Goal: Subscribe to service/newsletter

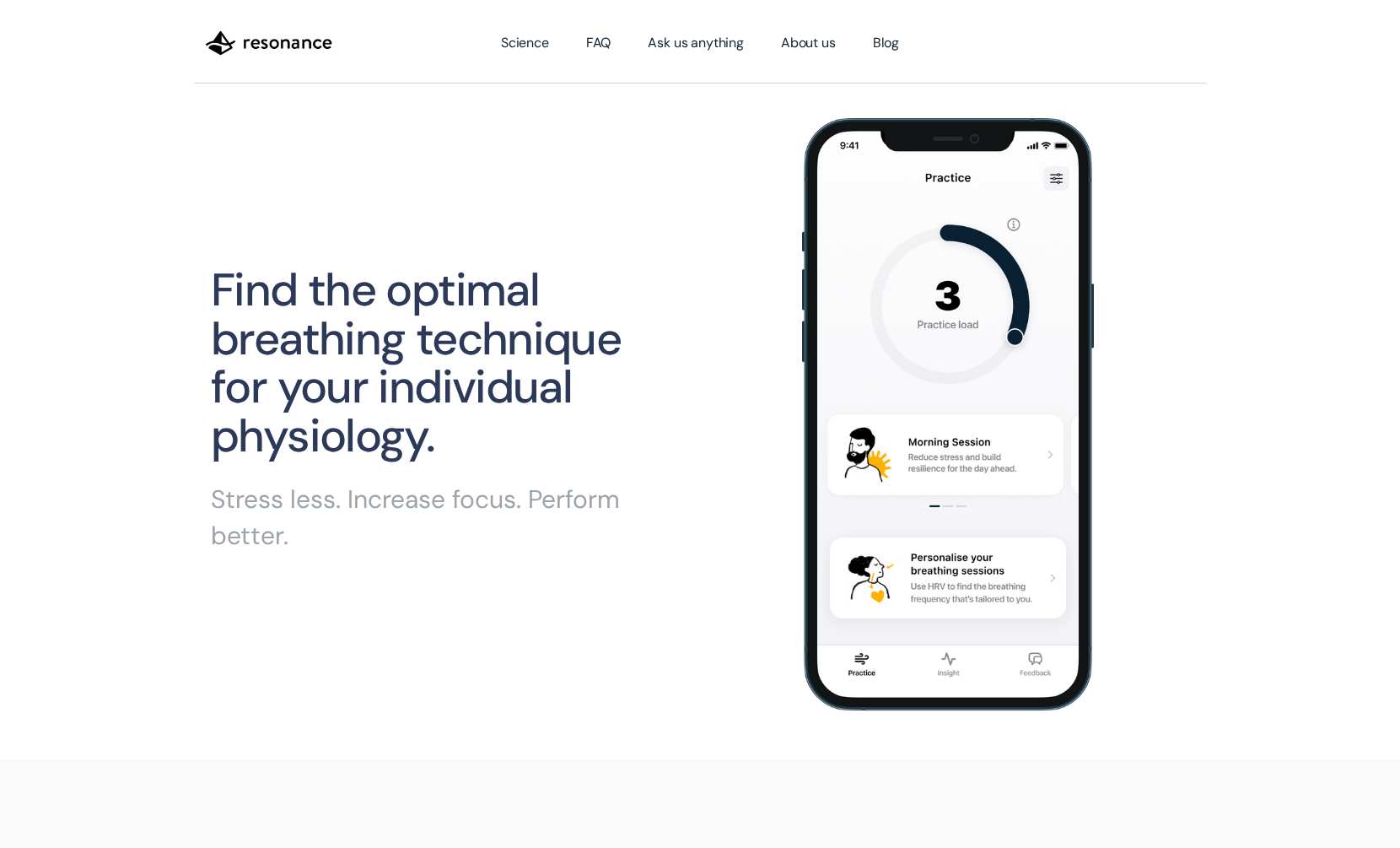
click at [426, 301] on h1 "Find the optimal breathing technique for your individual physiology." at bounding box center [444, 364] width 466 height 195
click at [449, 323] on h1 "Find the optimal breathing technique for your individual physiology." at bounding box center [444, 364] width 466 height 195
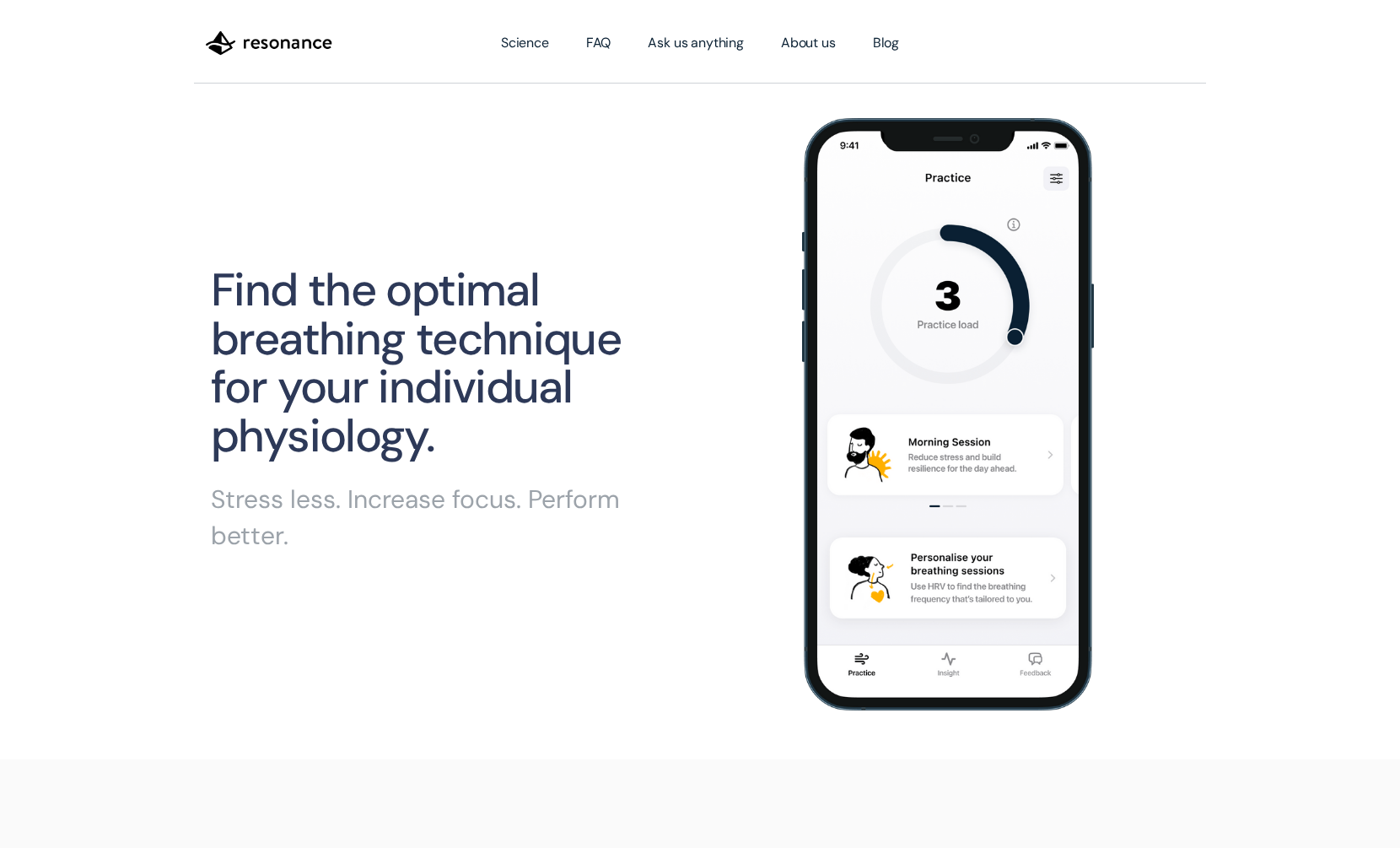
click at [449, 323] on h1 "Find the optimal breathing technique for your individual physiology." at bounding box center [444, 364] width 466 height 195
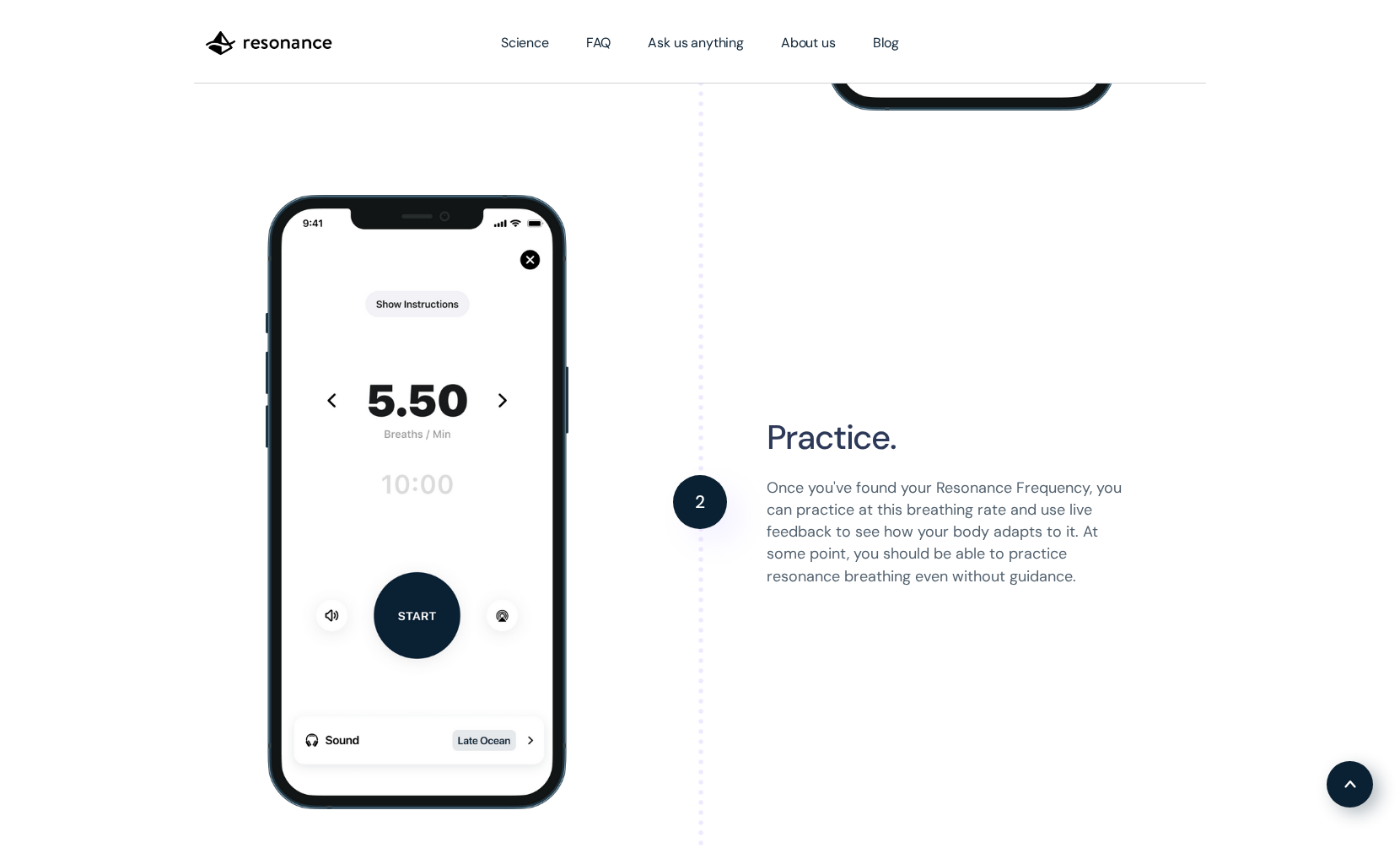
scroll to position [2210, 0]
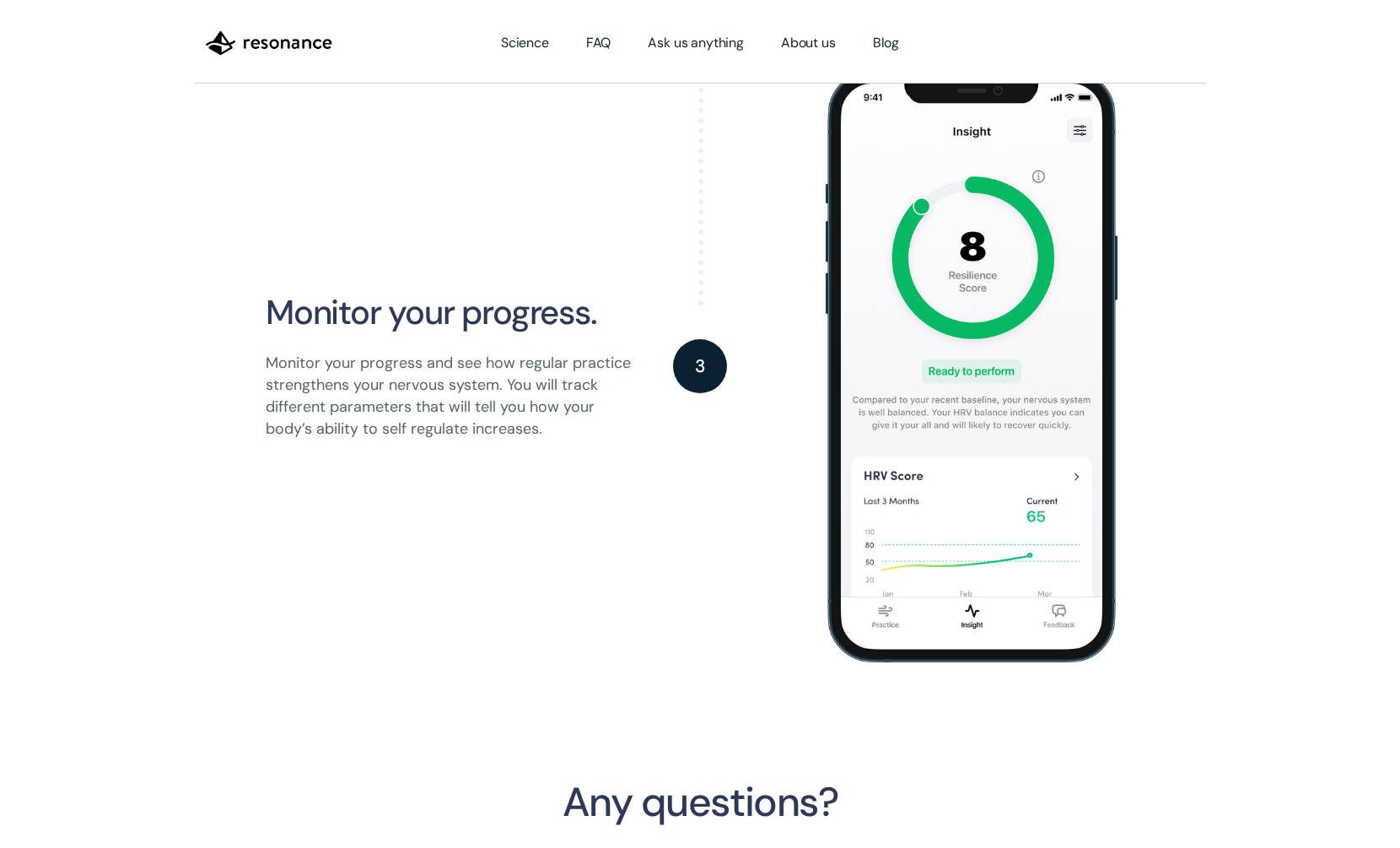
click at [449, 323] on div "Monitor your progress. Monitor your progress and see how regular practice stren…" at bounding box center [450, 366] width 367 height 163
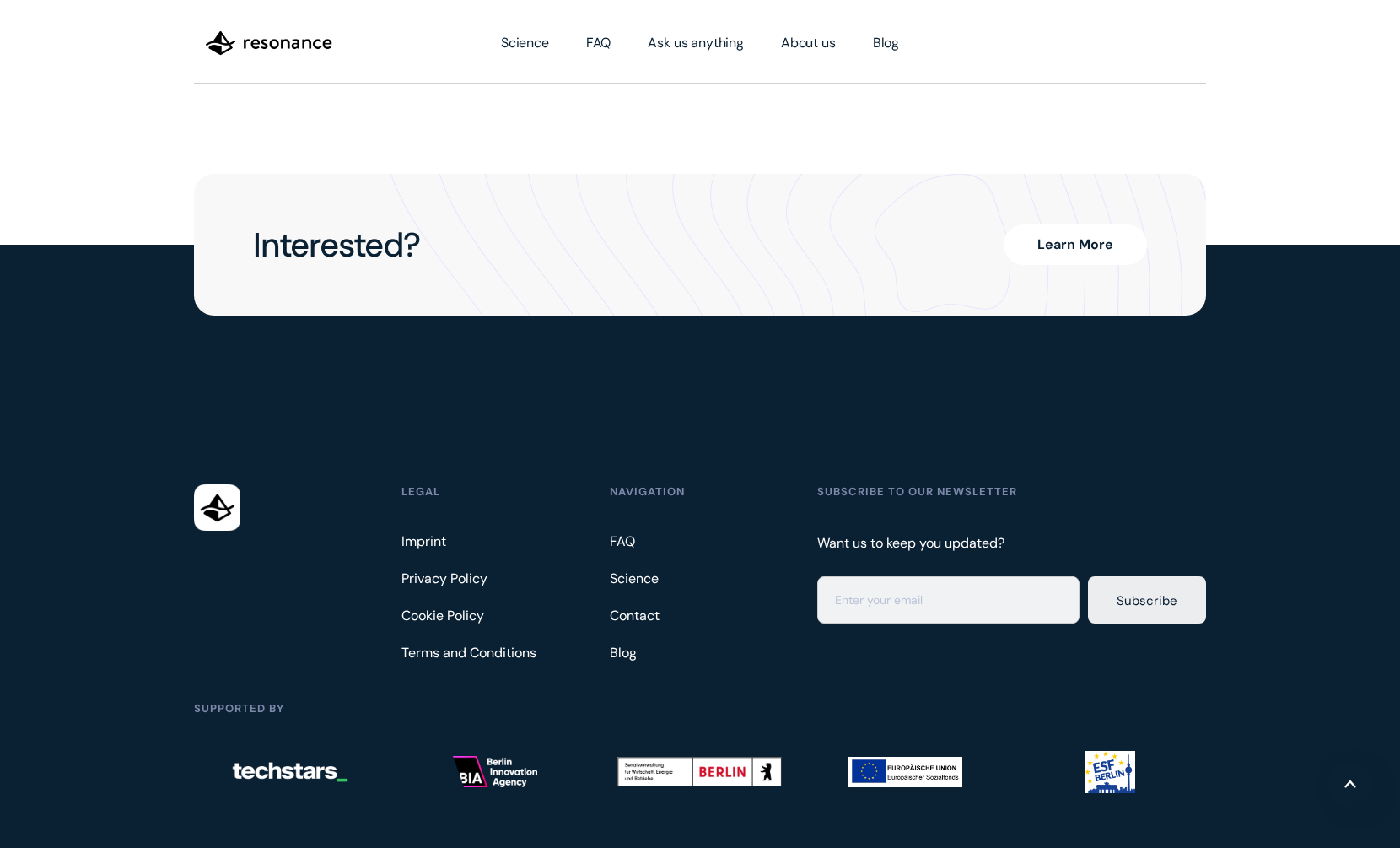
scroll to position [4396, 0]
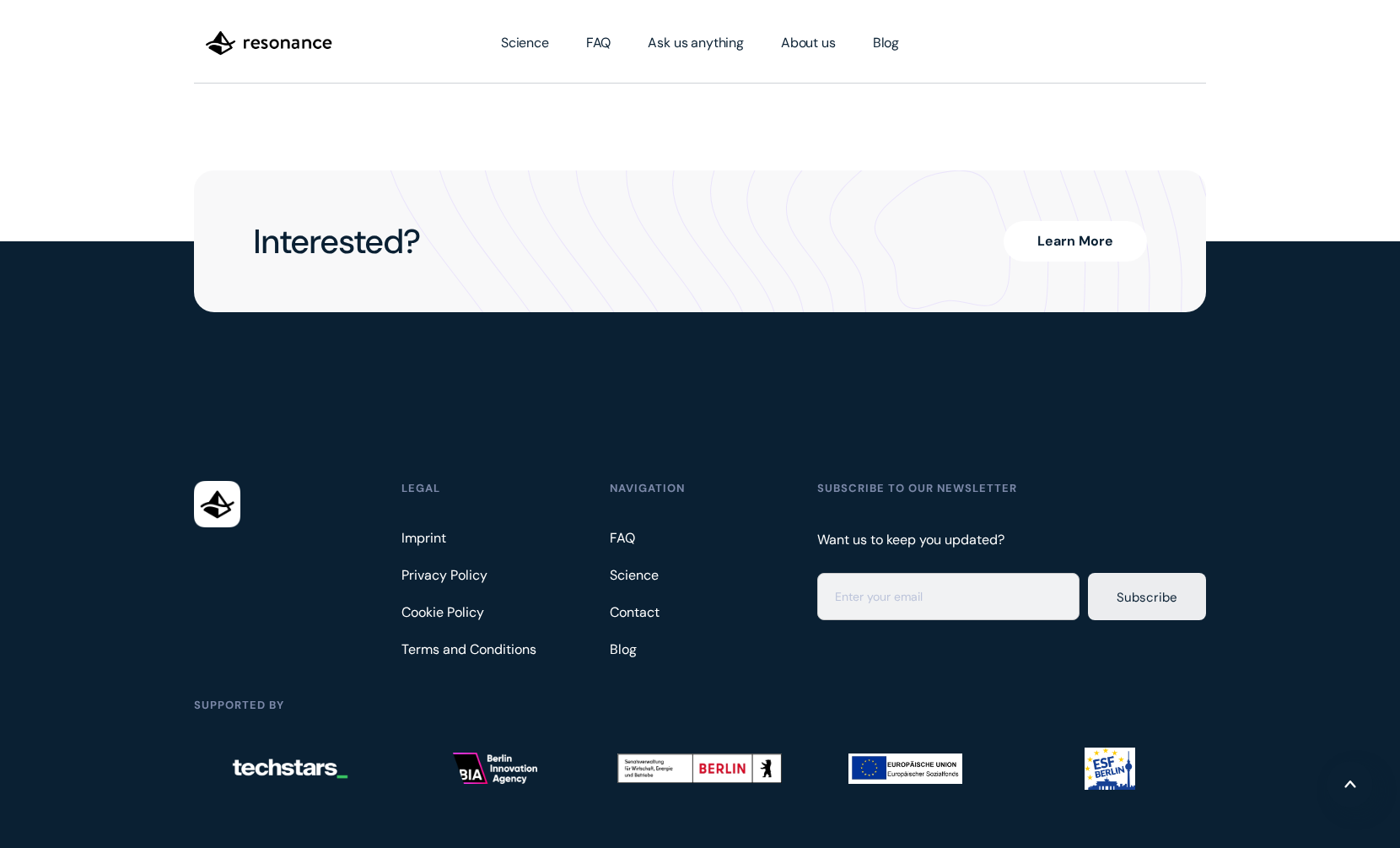
click at [1097, 221] on link "Learn More" at bounding box center [1075, 242] width 143 height 41
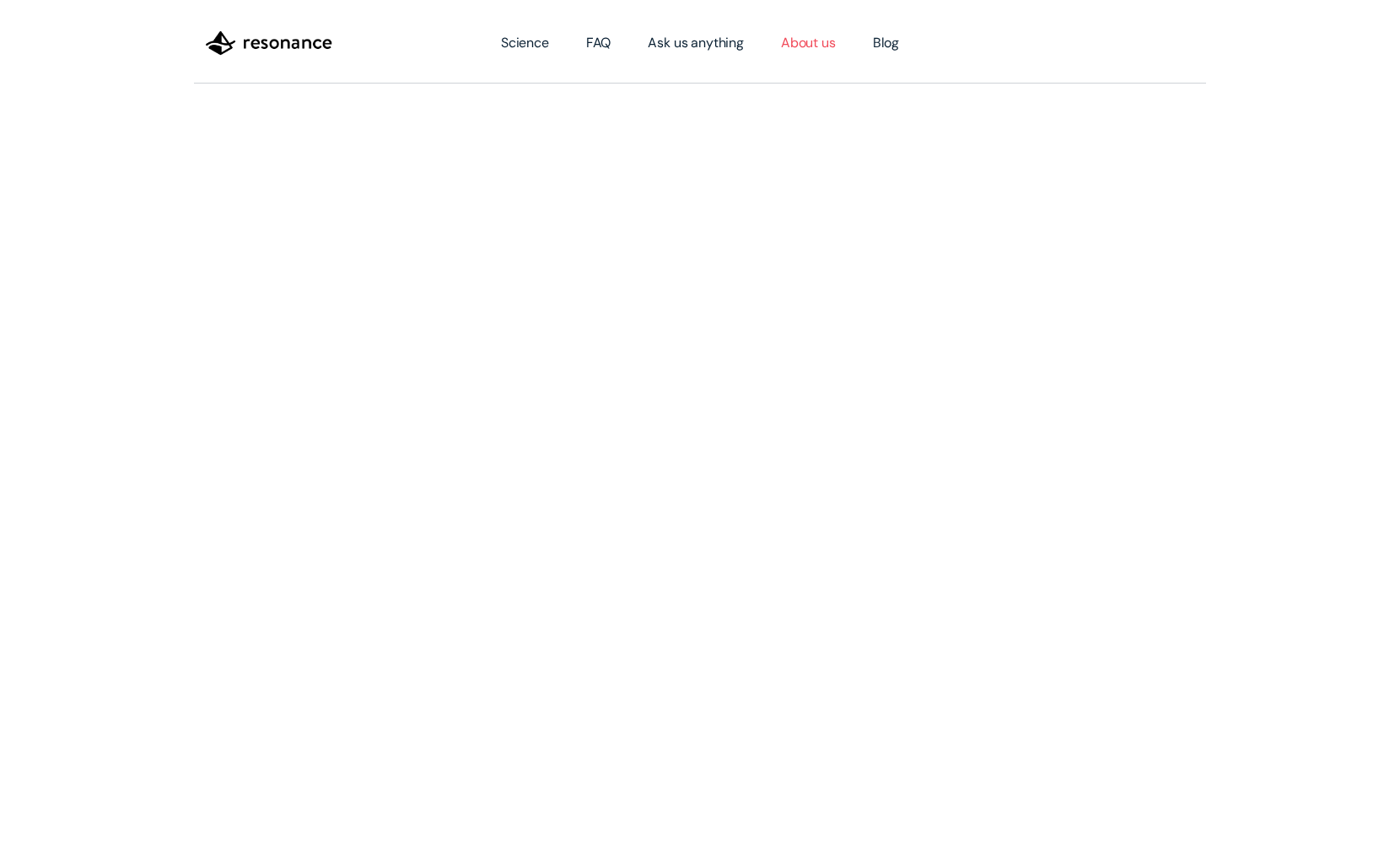
click at [833, 46] on link "About us" at bounding box center [808, 43] width 92 height 47
click at [275, 31] on img "home" at bounding box center [269, 44] width 127 height 29
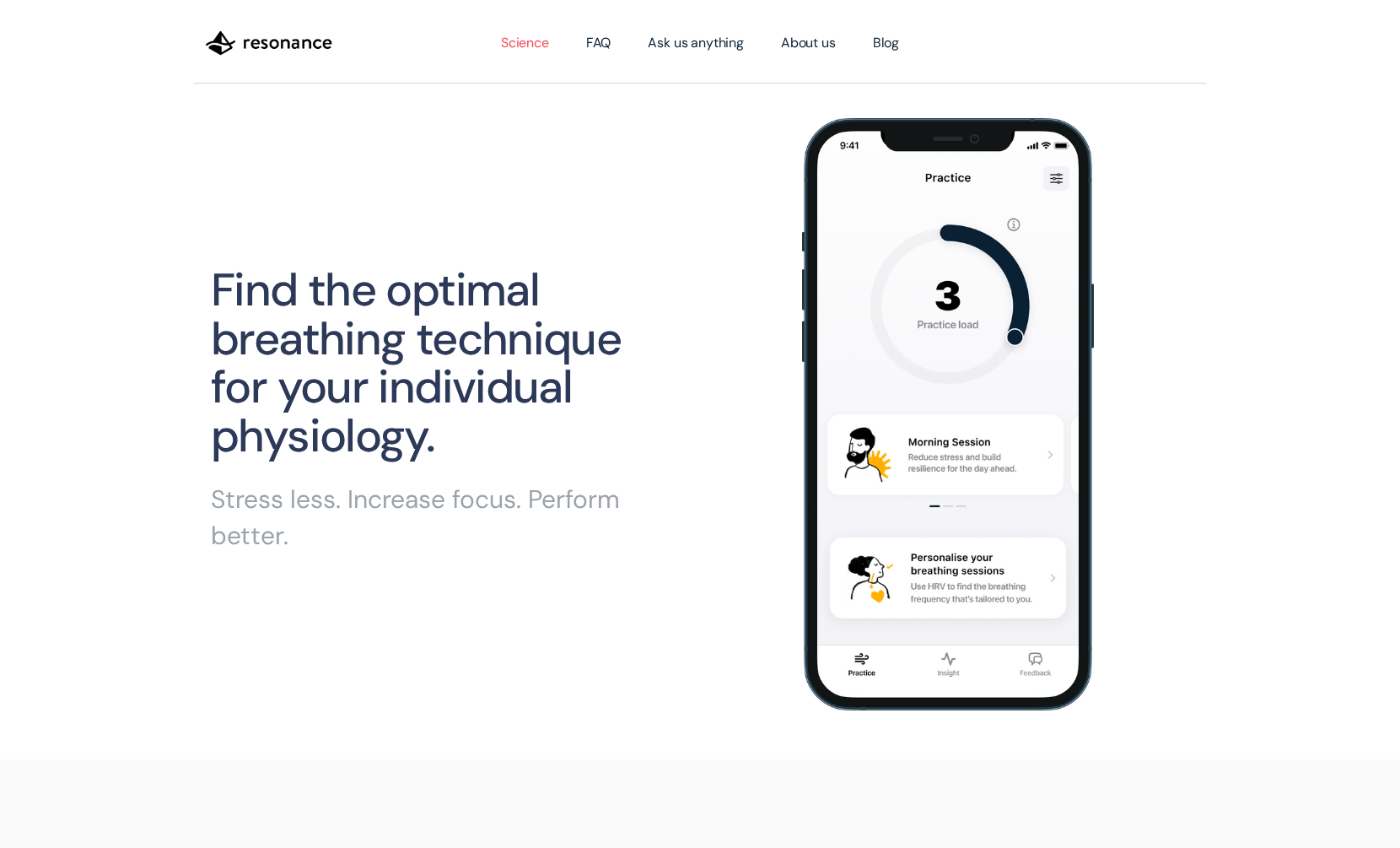
click at [539, 42] on link "Science" at bounding box center [525, 43] width 85 height 47
click at [461, 325] on h1 "Find the optimal breathing technique for your individual physiology." at bounding box center [444, 364] width 466 height 195
click at [287, 44] on img "home" at bounding box center [269, 44] width 127 height 29
click at [547, 343] on h1 "Find the optimal breathing technique for your individual physiology." at bounding box center [444, 364] width 466 height 195
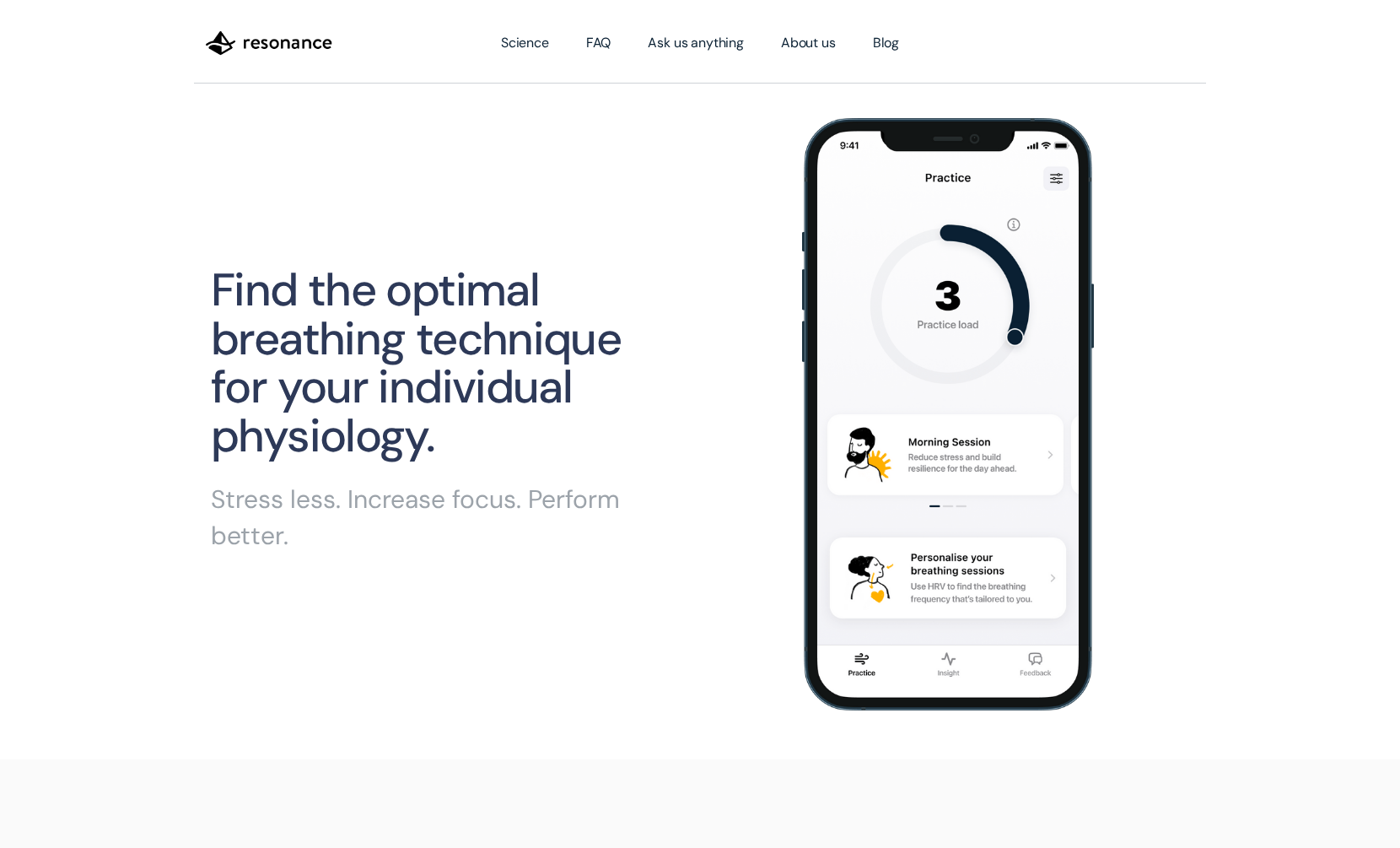
click at [539, 298] on h1 "Find the optimal breathing technique for your individual physiology." at bounding box center [444, 364] width 466 height 195
click at [271, 48] on img "home" at bounding box center [269, 44] width 127 height 29
click at [454, 297] on h1 "Find the optimal breathing technique for your individual physiology." at bounding box center [444, 364] width 466 height 195
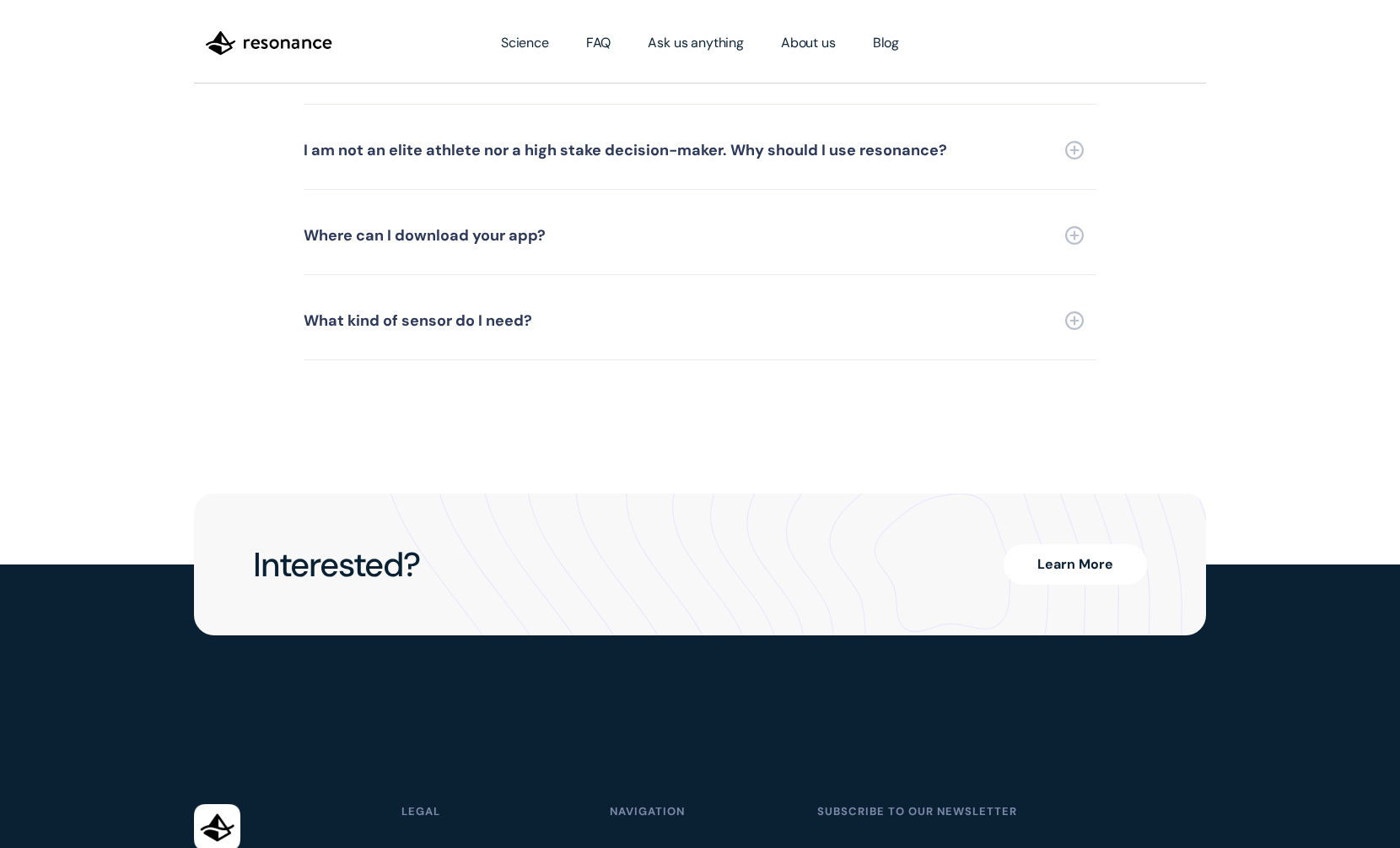
scroll to position [4072, 0]
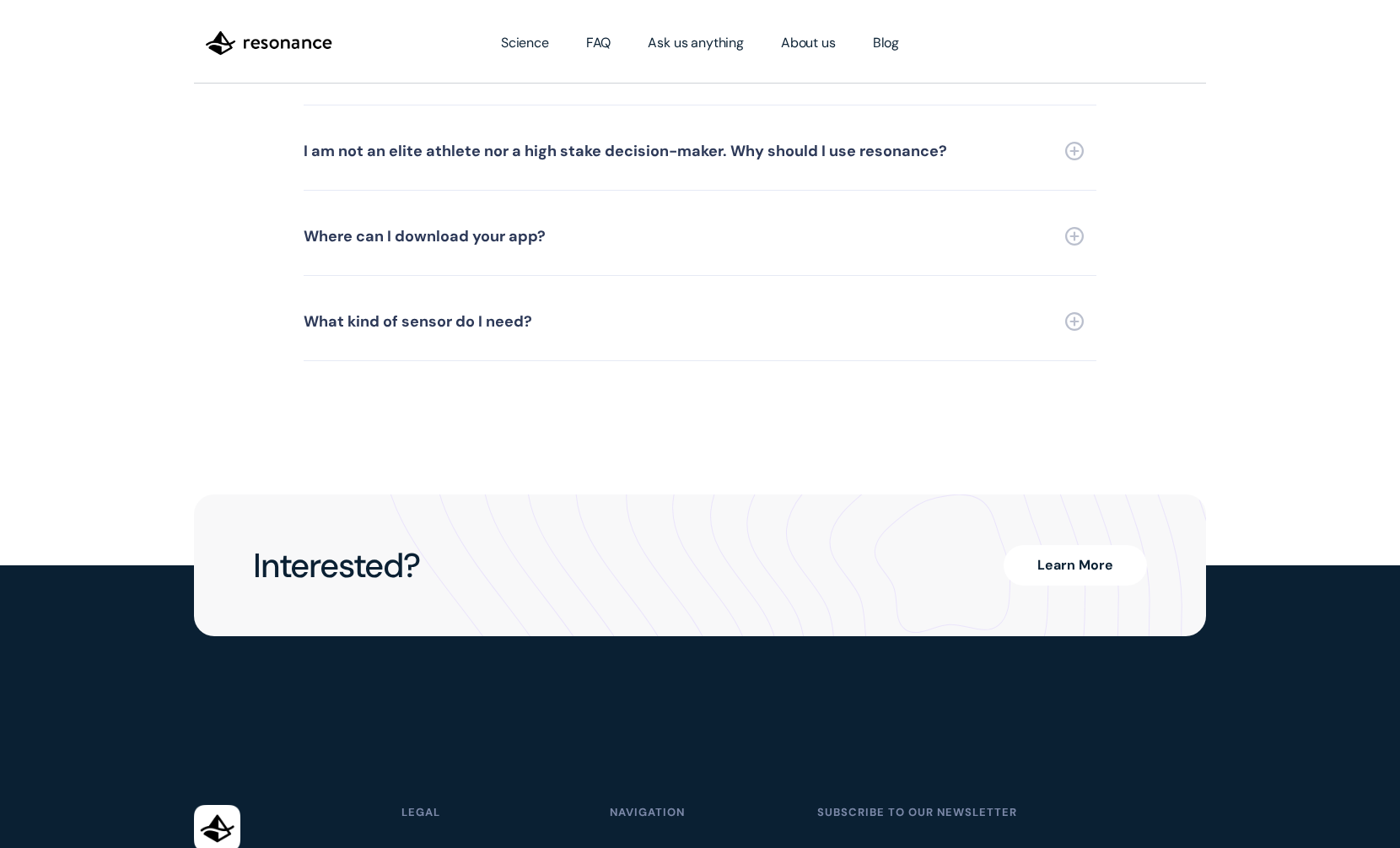
click at [454, 313] on div "What kind of sensor do I need?" at bounding box center [418, 321] width 228 height 15
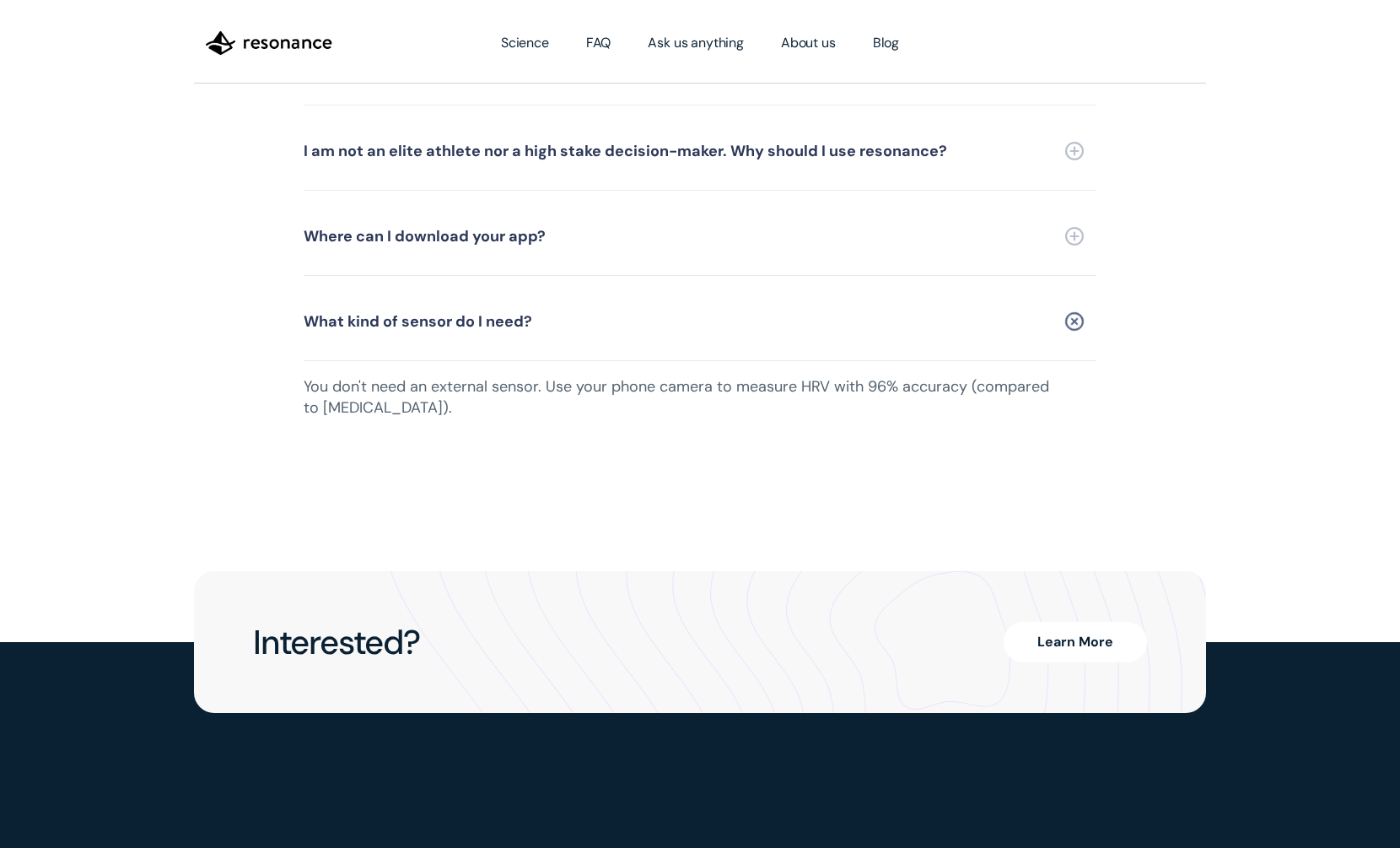
click at [454, 313] on div "What kind of sensor do I need?" at bounding box center [418, 321] width 228 height 15
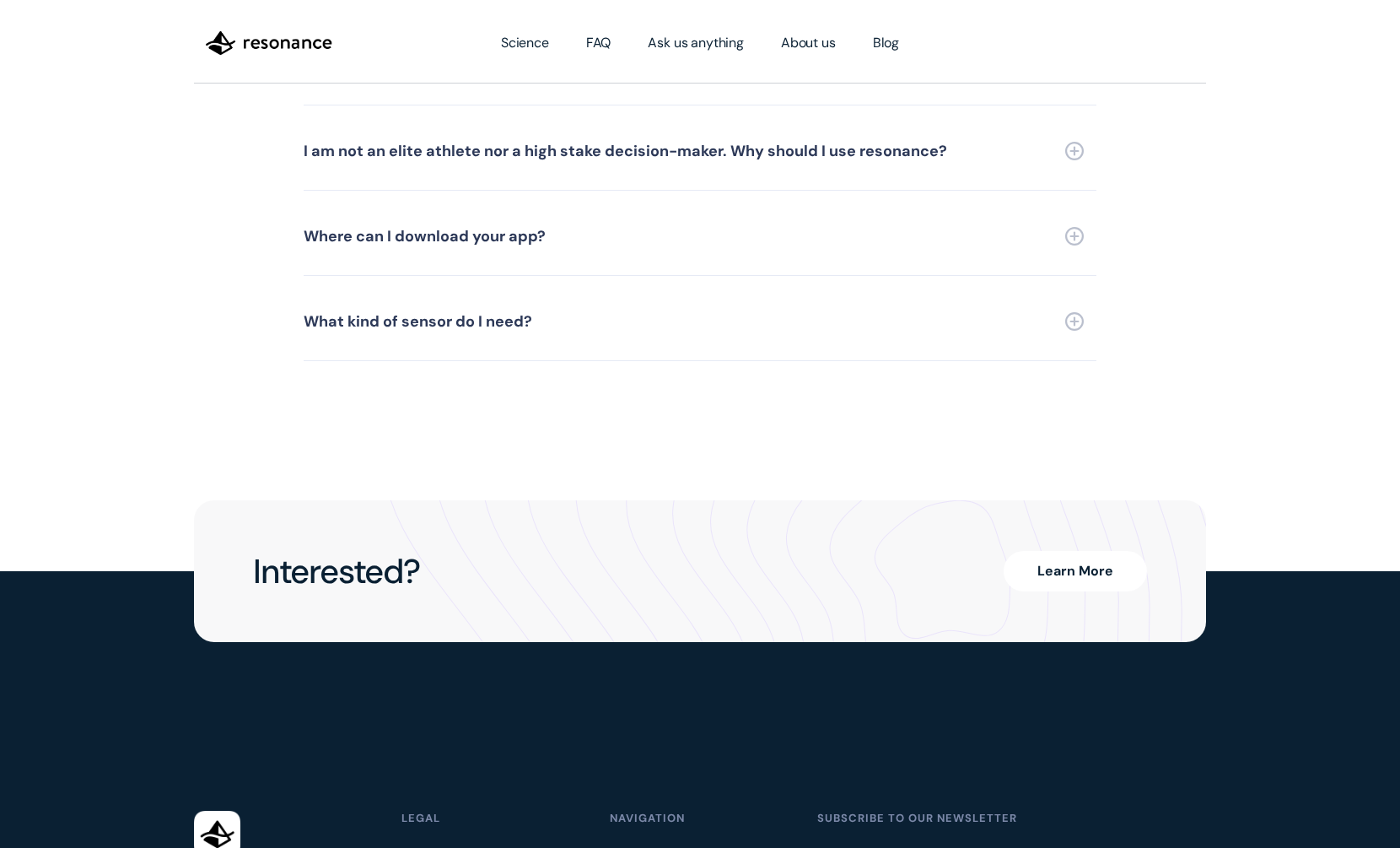
click at [466, 228] on div "Where can I download your app?" at bounding box center [424, 236] width 242 height 15
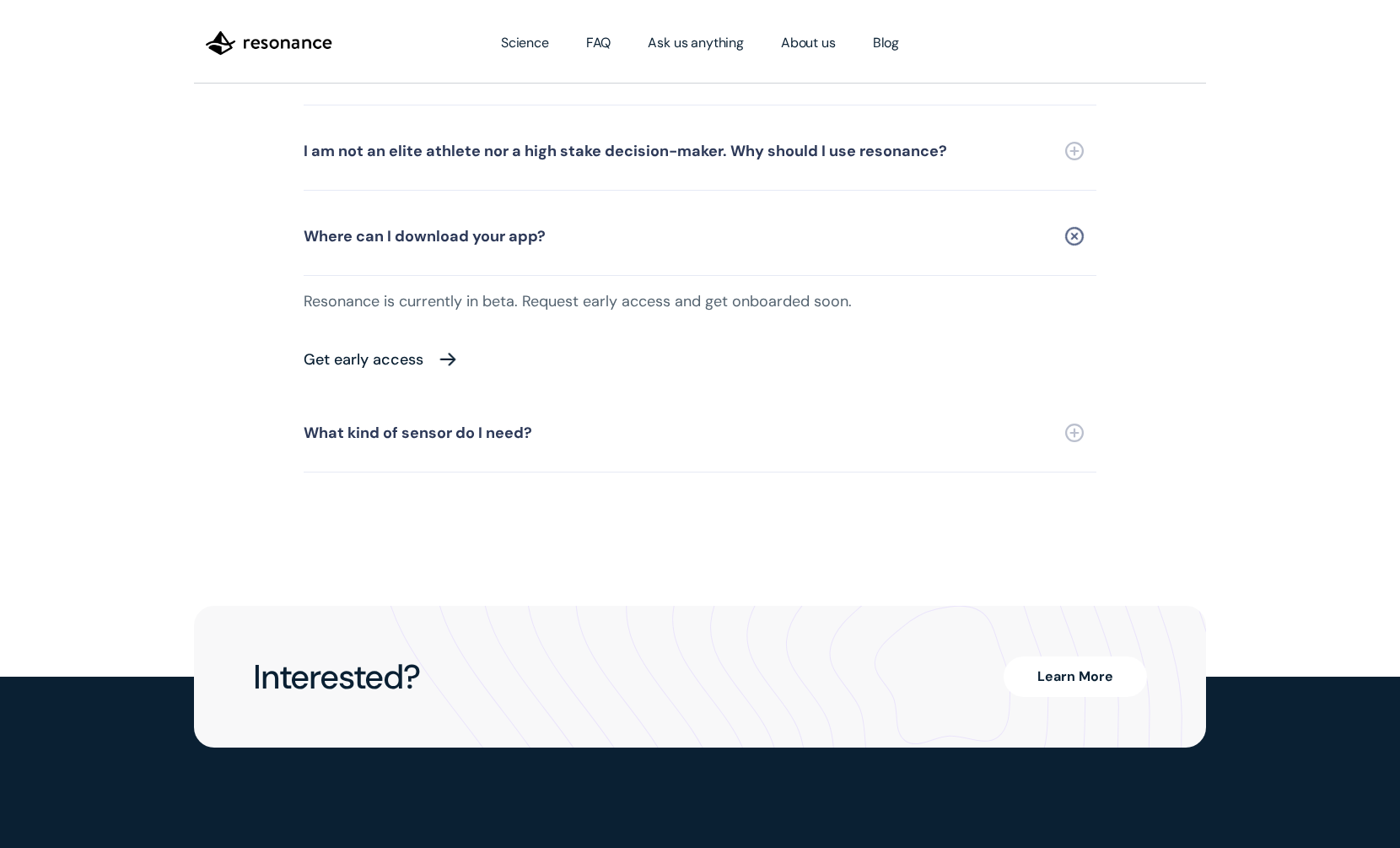
click at [413, 352] on div "Get early access" at bounding box center [364, 360] width 120 height 15
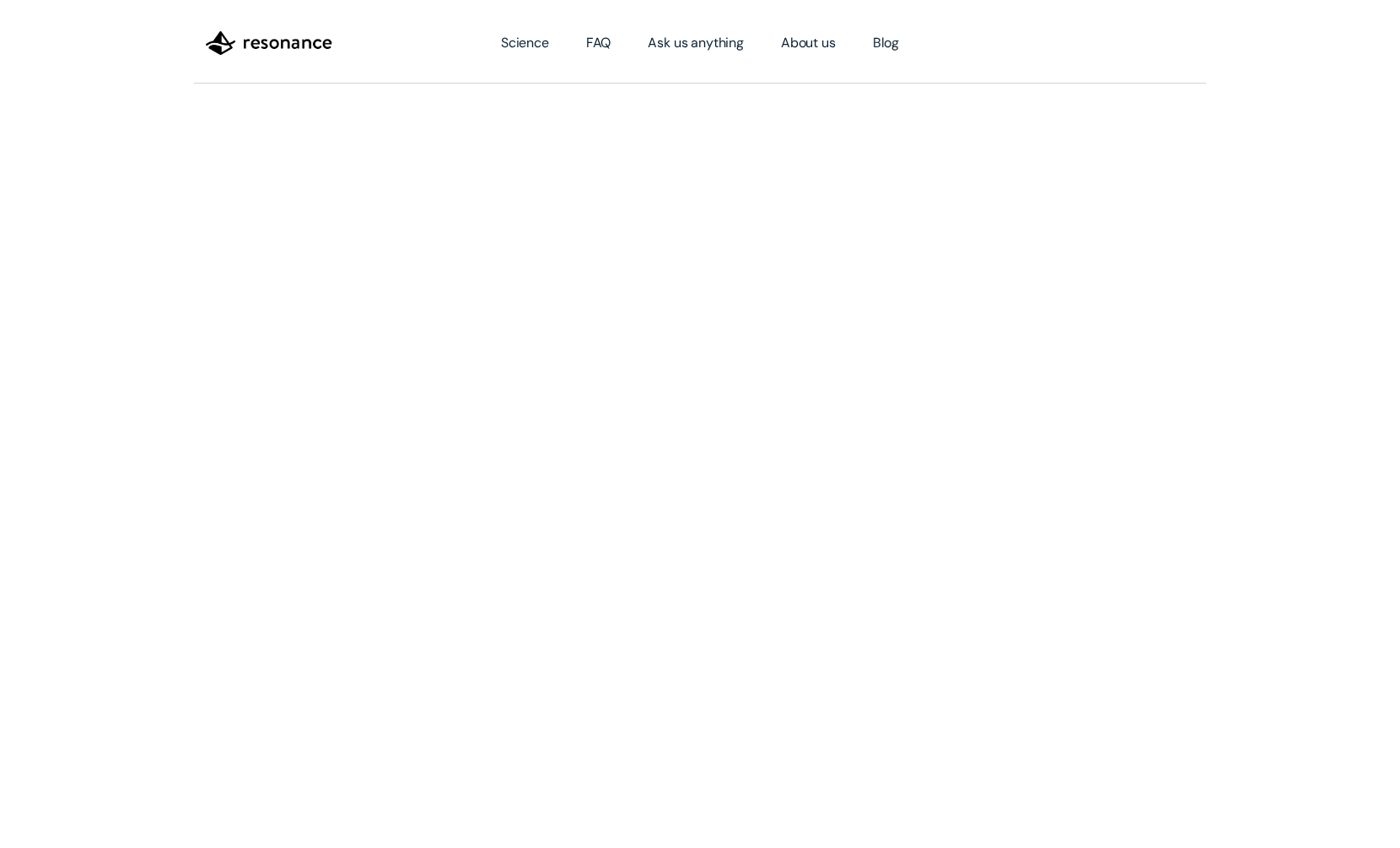
click at [294, 44] on img "home" at bounding box center [269, 44] width 127 height 29
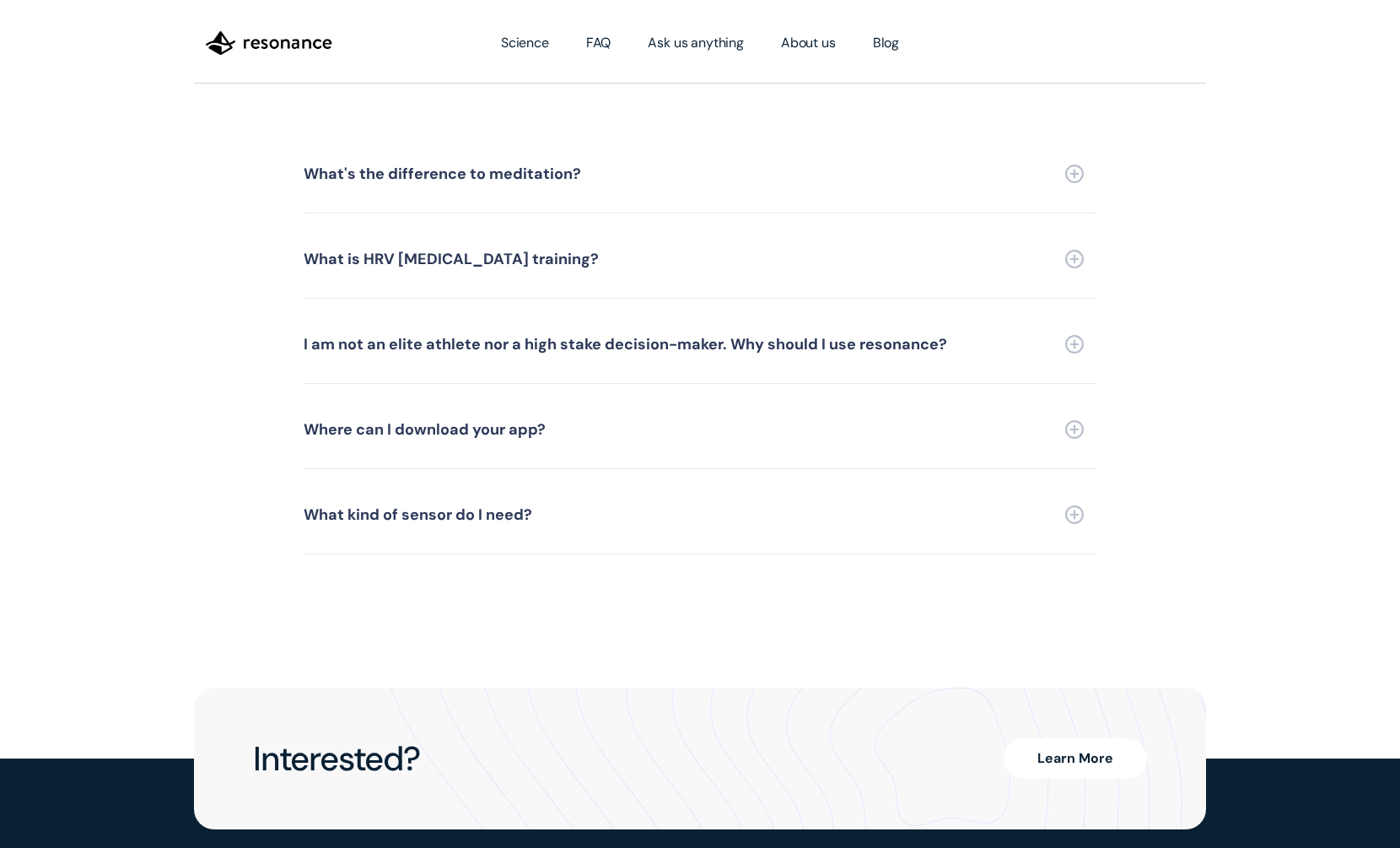
scroll to position [3874, 0]
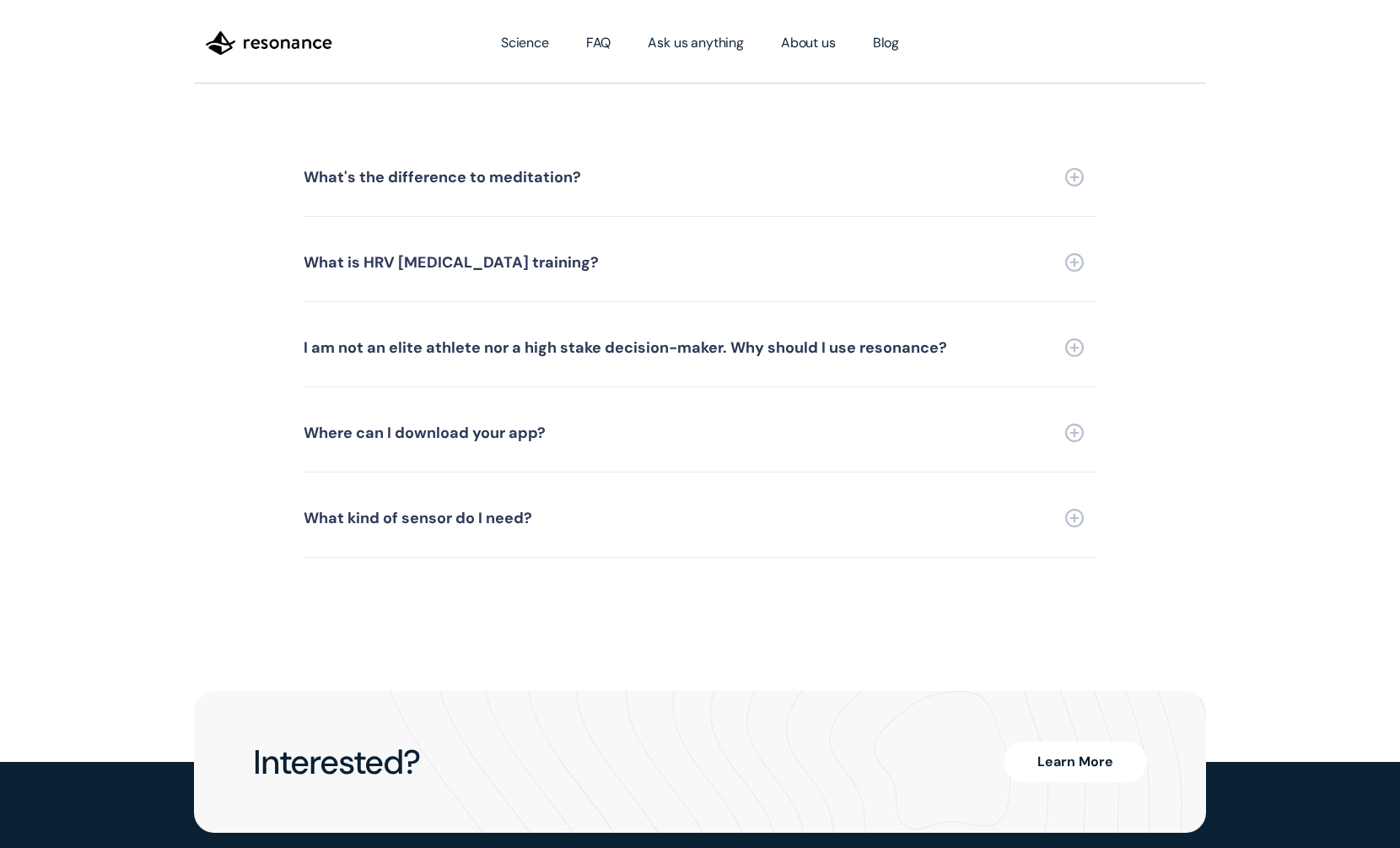
click at [1079, 746] on link "Learn More" at bounding box center [1075, 762] width 143 height 41
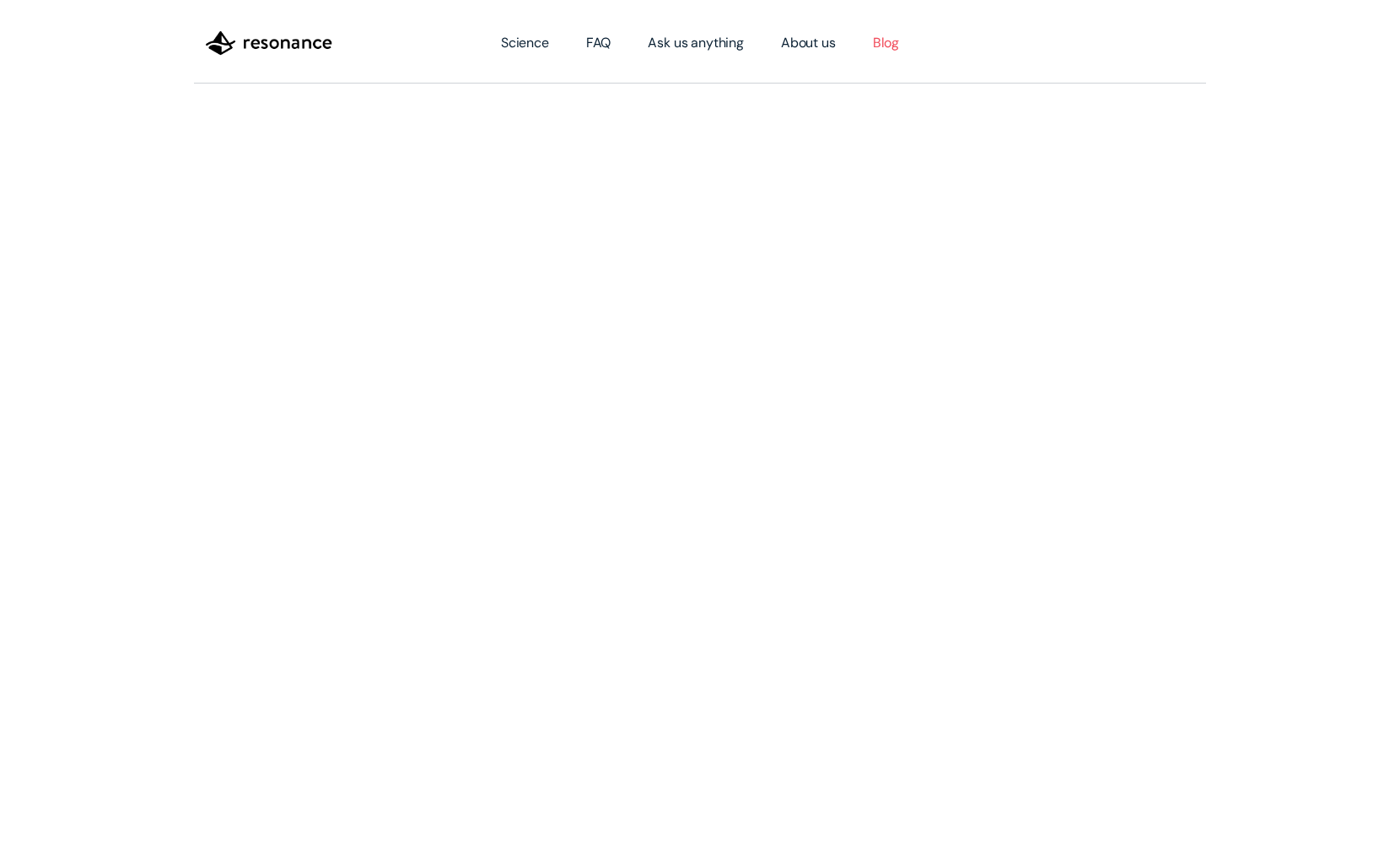
click at [899, 26] on link "Blog" at bounding box center [886, 43] width 63 height 47
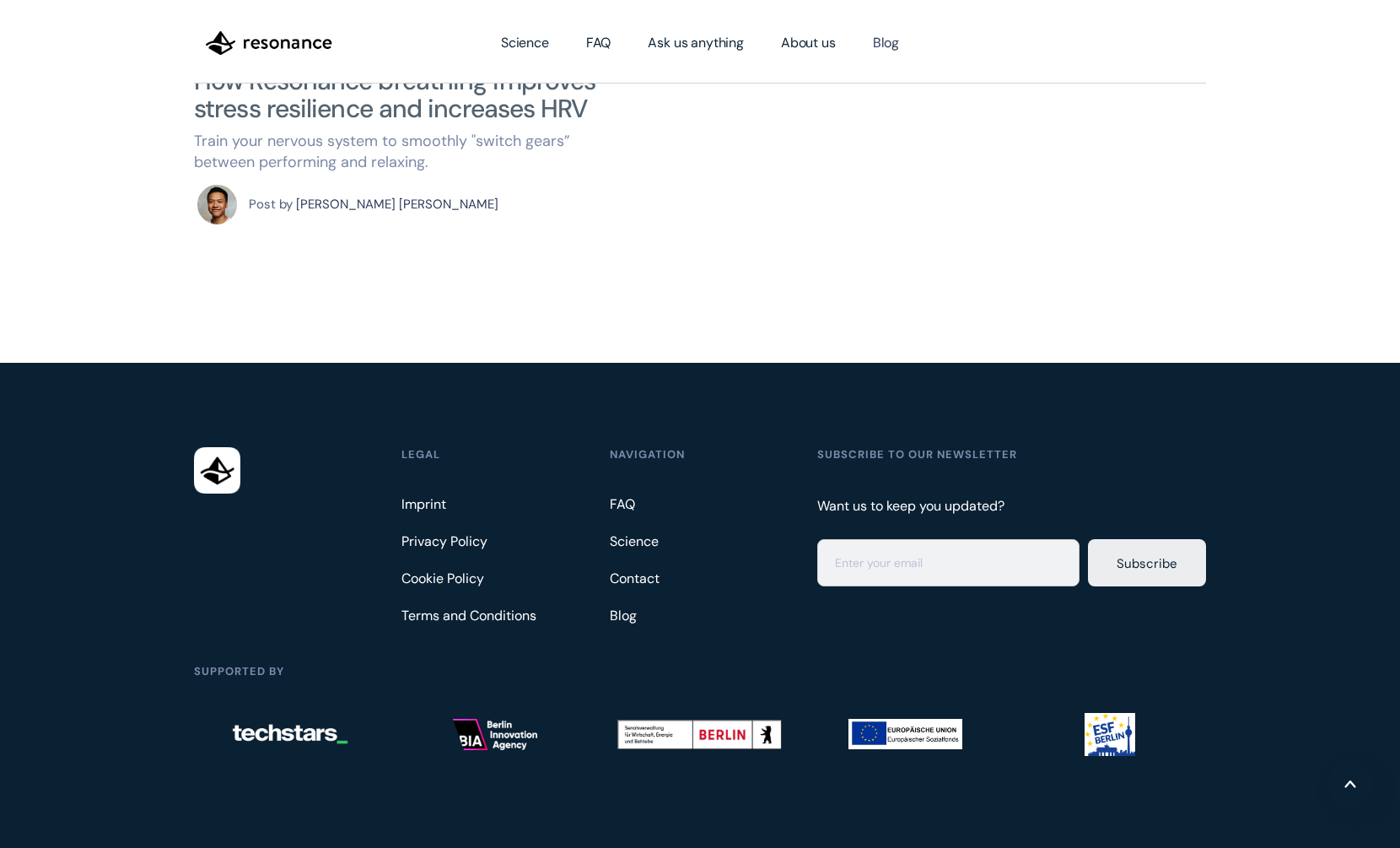
scroll to position [700, 0]
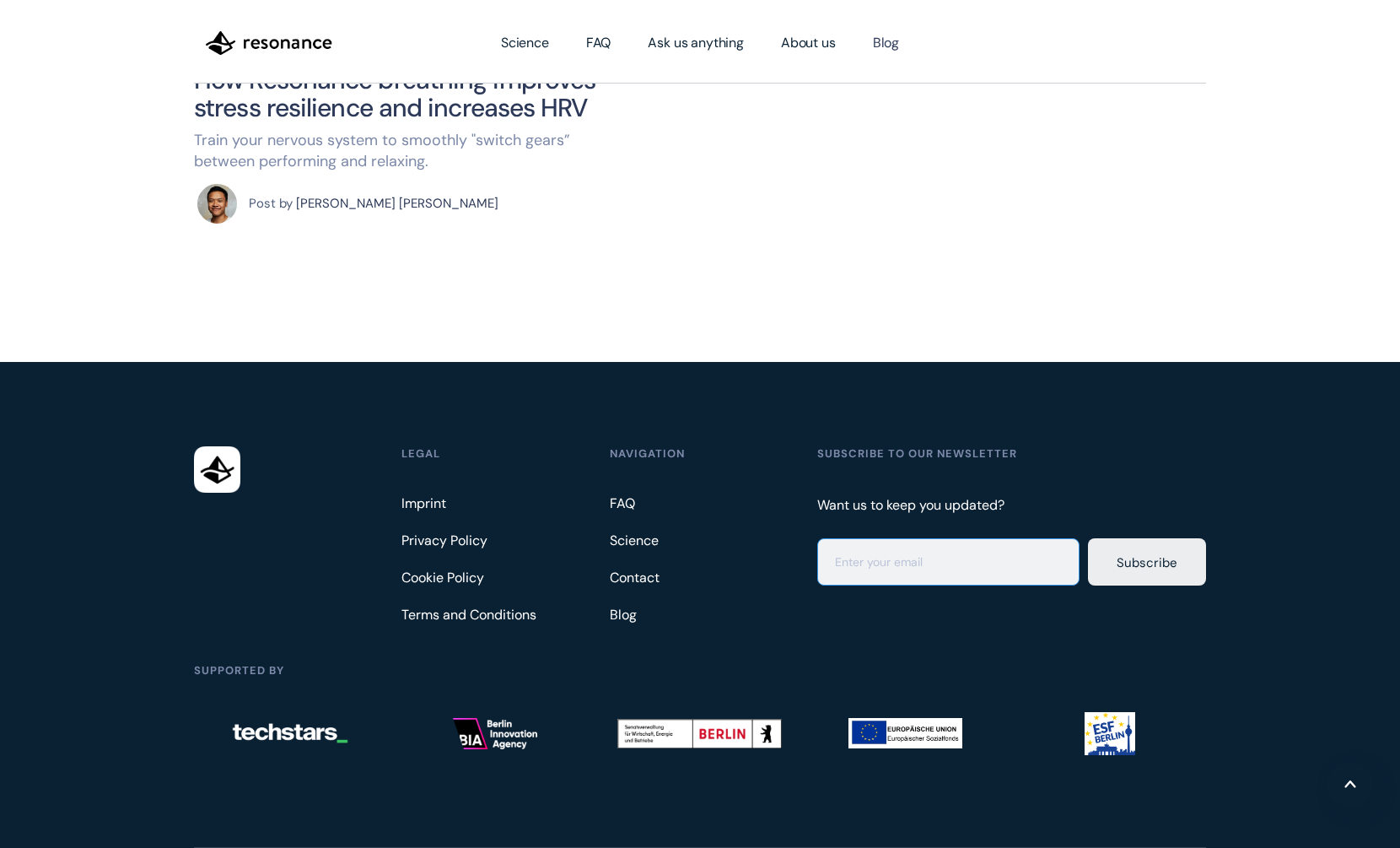
click at [867, 567] on input "Email Form" at bounding box center [948, 562] width 262 height 47
type input "[EMAIL_ADDRESS][DOMAIN_NAME]"
click at [1133, 574] on input "Subscribe" at bounding box center [1147, 562] width 118 height 47
type input "Please wait..."
